Goal: Task Accomplishment & Management: Manage account settings

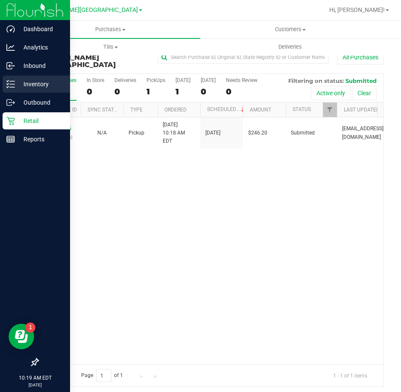
click at [12, 81] on icon at bounding box center [10, 84] width 9 height 9
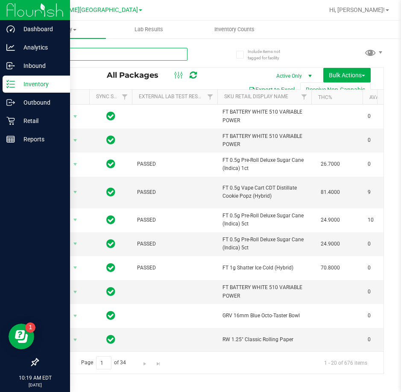
click at [138, 54] on input "text" at bounding box center [113, 54] width 150 height 13
type input "dark"
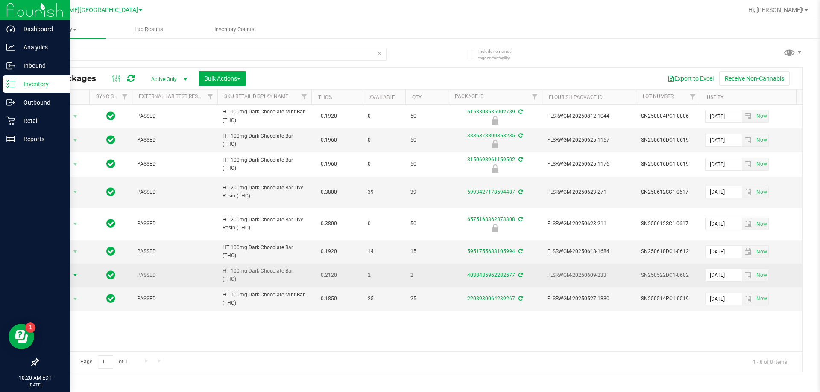
click at [74, 272] on span "select" at bounding box center [75, 275] width 7 height 7
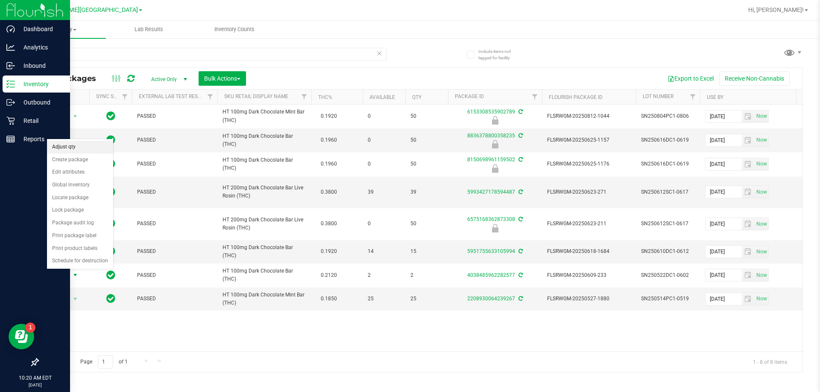
click at [91, 148] on li "Adjust qty" at bounding box center [80, 147] width 66 height 13
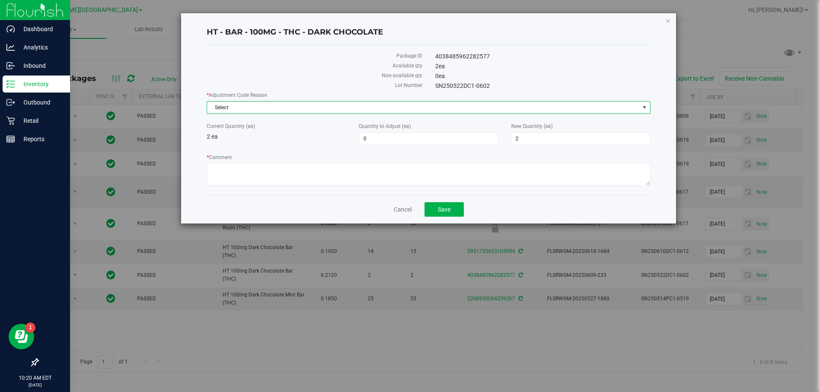
click at [260, 112] on span "Select" at bounding box center [423, 108] width 432 height 12
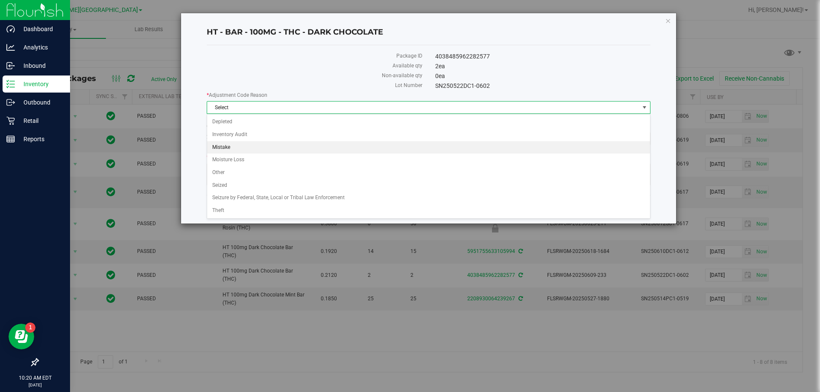
click at [250, 149] on li "Mistake" at bounding box center [428, 147] width 443 height 13
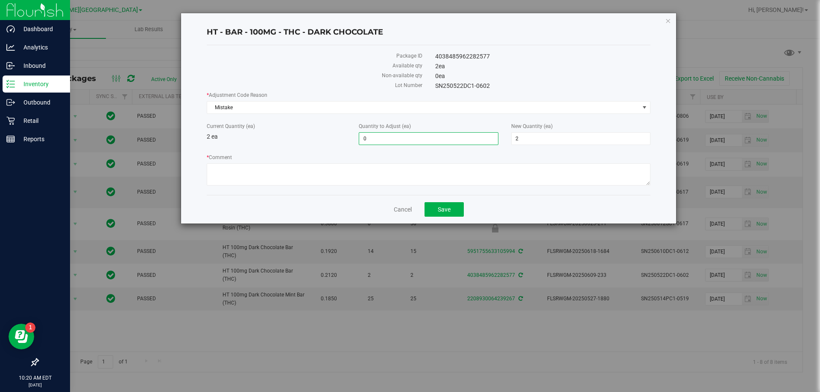
click at [374, 141] on span "0 0" at bounding box center [428, 138] width 139 height 13
type input "1"
type input "3"
click at [383, 170] on textarea "* Comment" at bounding box center [429, 175] width 444 height 22
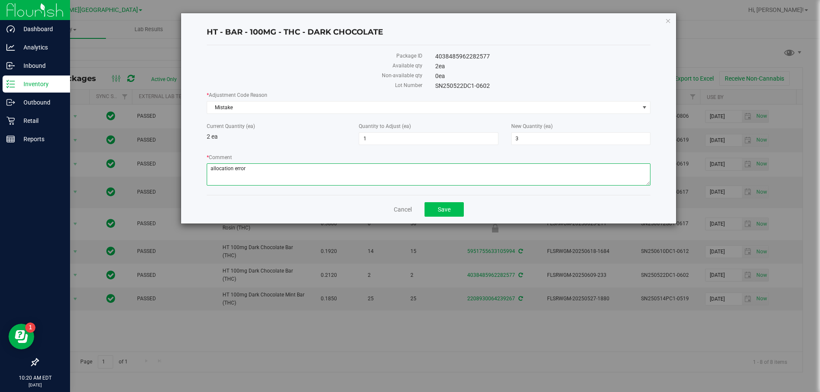
type textarea "allocation error"
click at [454, 211] on button "Save" at bounding box center [443, 209] width 39 height 15
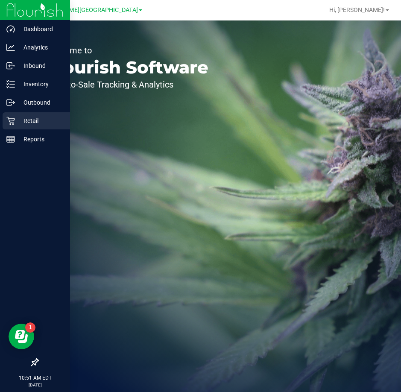
click at [35, 121] on p "Retail" at bounding box center [40, 121] width 51 height 10
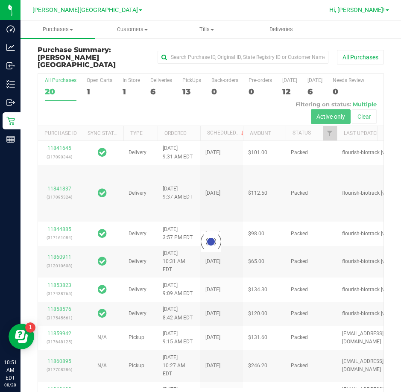
click at [378, 11] on span "Hi, [PERSON_NAME]!" at bounding box center [357, 9] width 56 height 7
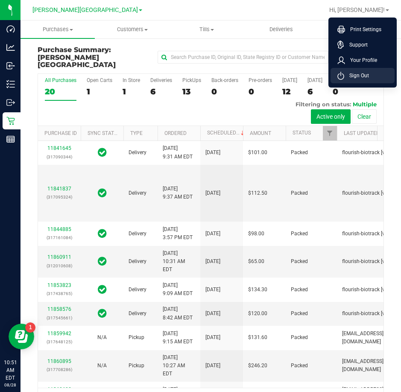
click at [358, 77] on span "Sign Out" at bounding box center [356, 75] width 25 height 9
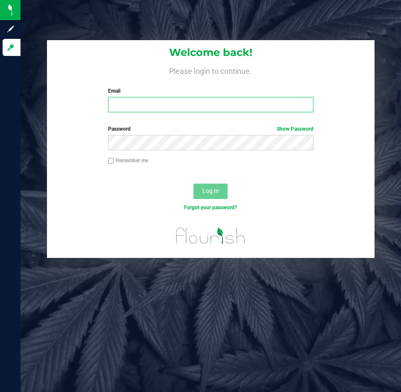
click at [141, 104] on input "Email" at bounding box center [211, 104] width 206 height 15
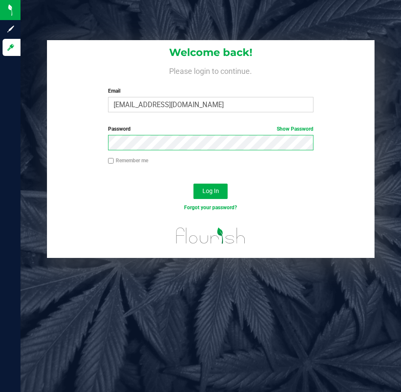
click at [193, 184] on button "Log In" at bounding box center [210, 191] width 34 height 15
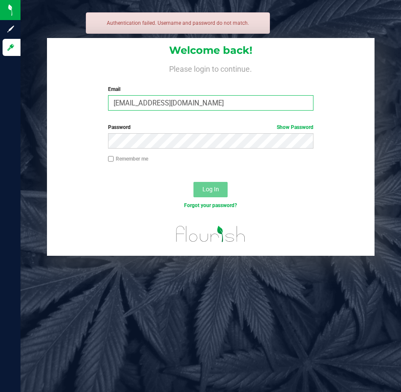
click at [210, 105] on input "[EMAIL_ADDRESS][DOMAIN_NAME]" at bounding box center [211, 102] width 206 height 15
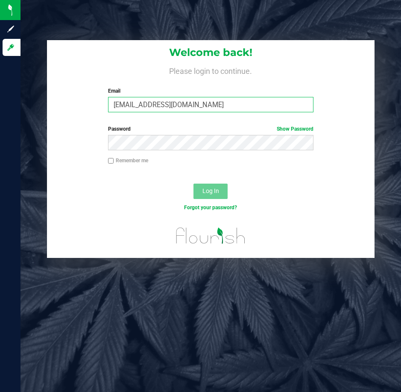
type input "[EMAIL_ADDRESS][DOMAIN_NAME]"
click at [152, 129] on label "Password Show Password" at bounding box center [211, 129] width 206 height 8
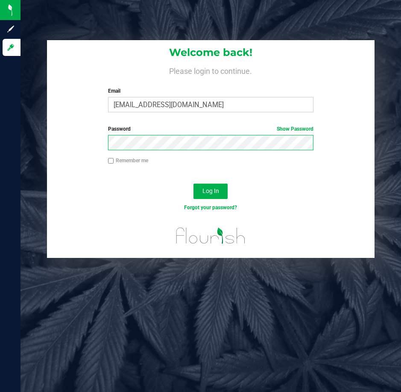
click at [193, 184] on button "Log In" at bounding box center [210, 191] width 34 height 15
